Goal: Find specific page/section: Find specific page/section

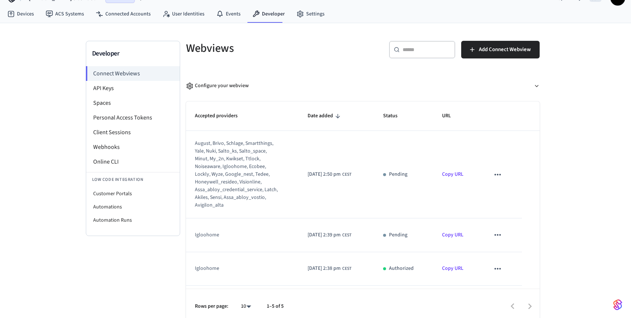
scroll to position [14, 0]
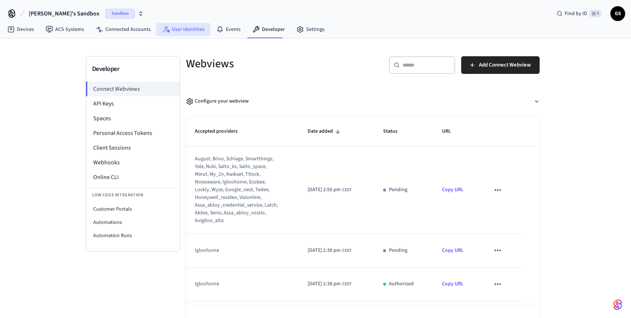
click at [201, 29] on link "User Identities" at bounding box center [183, 29] width 54 height 13
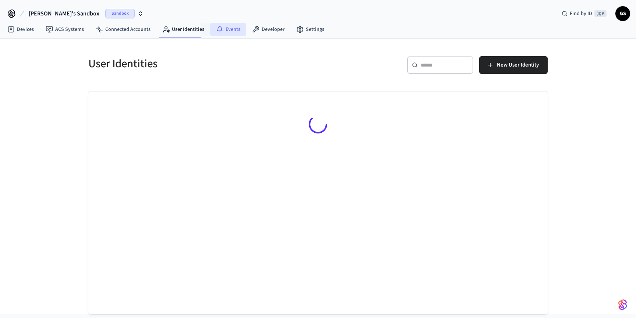
drag, startPoint x: 201, startPoint y: 29, endPoint x: 225, endPoint y: 29, distance: 23.6
click at [225, 29] on link "Events" at bounding box center [228, 29] width 36 height 13
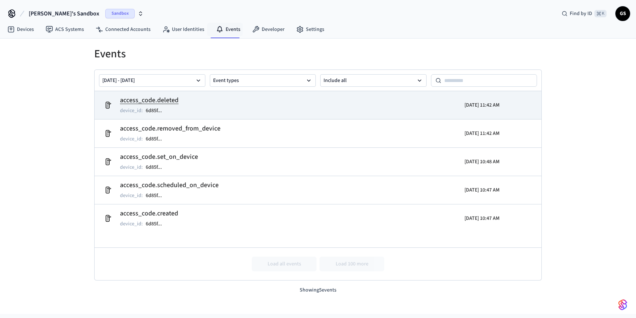
click at [228, 104] on td "access_code.deleted device_id : 6d85f ..." at bounding box center [245, 105] width 290 height 21
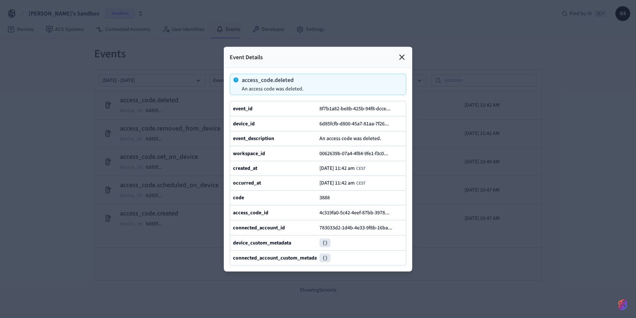
click at [165, 79] on div at bounding box center [318, 159] width 636 height 318
click at [399, 53] on icon at bounding box center [402, 57] width 9 height 9
